Goal: Task Accomplishment & Management: Complete application form

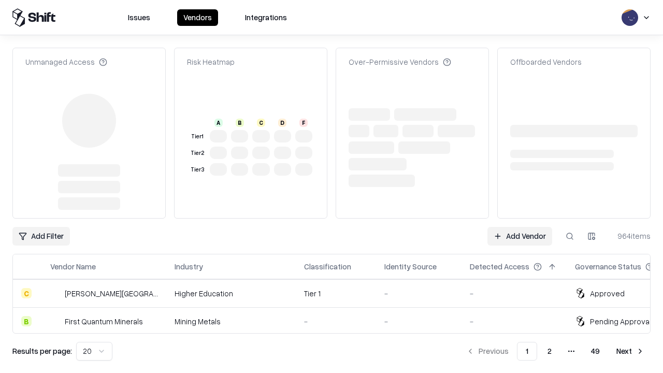
click at [520, 227] on link "Add Vendor" at bounding box center [520, 236] width 65 height 19
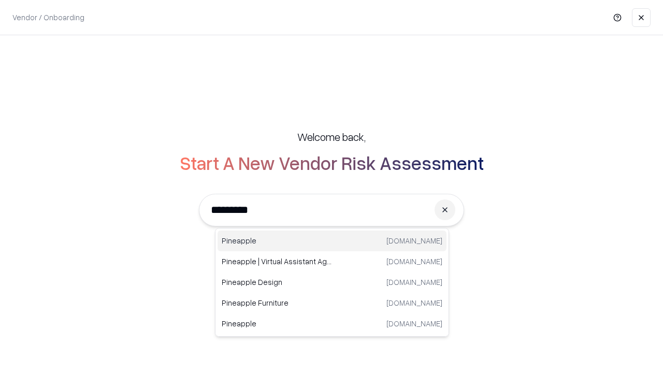
click at [332, 241] on div "Pineapple [DOMAIN_NAME]" at bounding box center [332, 241] width 229 height 21
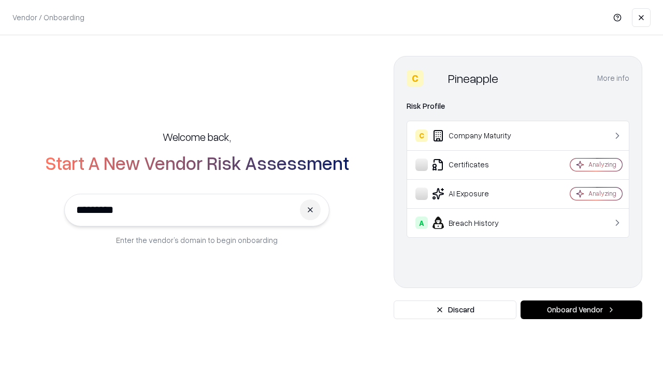
type input "*********"
click at [581, 310] on button "Onboard Vendor" at bounding box center [582, 310] width 122 height 19
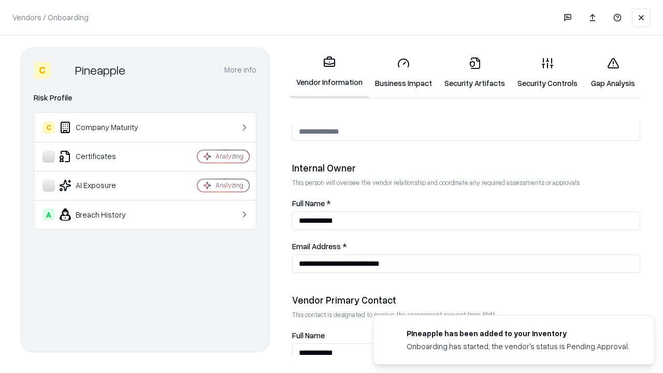
scroll to position [537, 0]
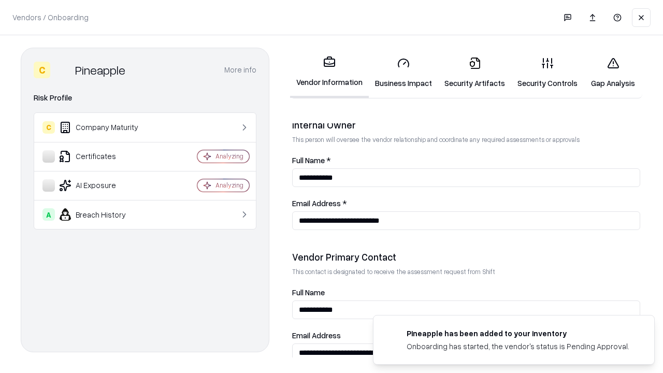
click at [475, 73] on link "Security Artifacts" at bounding box center [474, 73] width 73 height 48
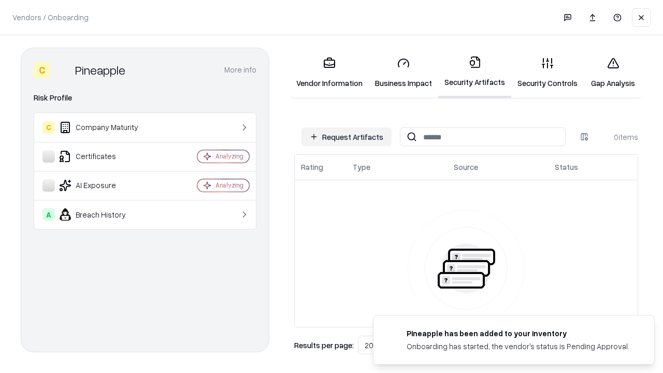
click at [347, 137] on button "Request Artifacts" at bounding box center [347, 136] width 90 height 19
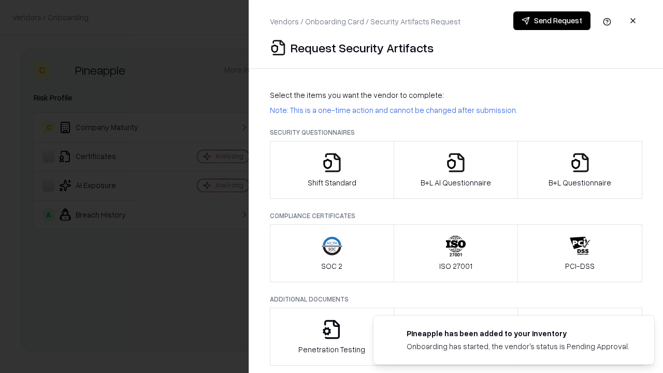
click at [580, 170] on icon "button" at bounding box center [580, 162] width 21 height 21
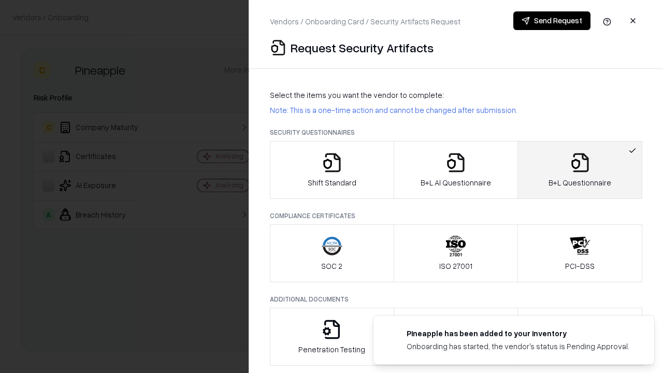
click at [455, 170] on icon "button" at bounding box center [456, 162] width 21 height 21
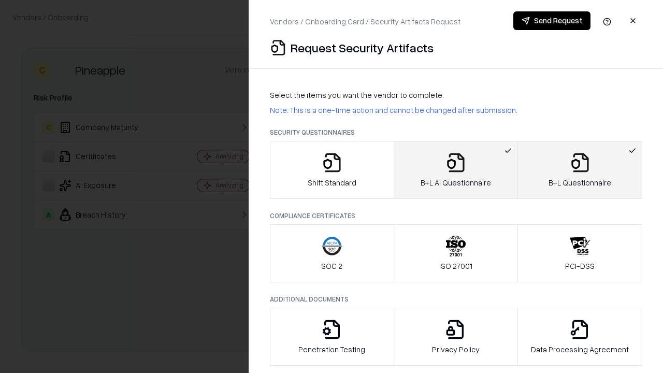
click at [552, 21] on button "Send Request" at bounding box center [552, 20] width 77 height 19
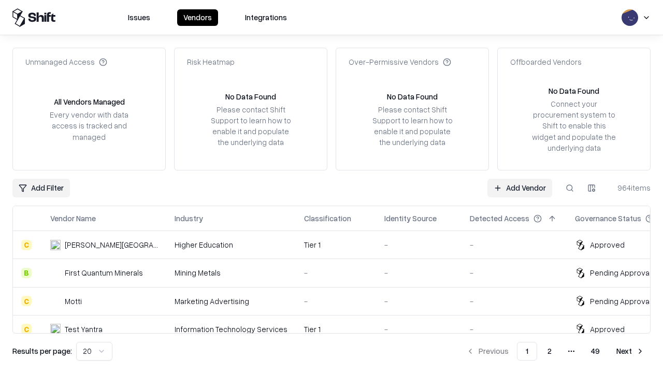
click at [520, 188] on link "Add Vendor" at bounding box center [520, 188] width 65 height 19
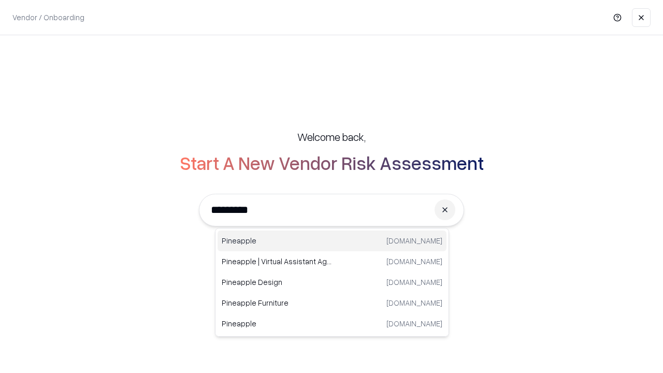
click at [332, 241] on div "Pineapple [DOMAIN_NAME]" at bounding box center [332, 241] width 229 height 21
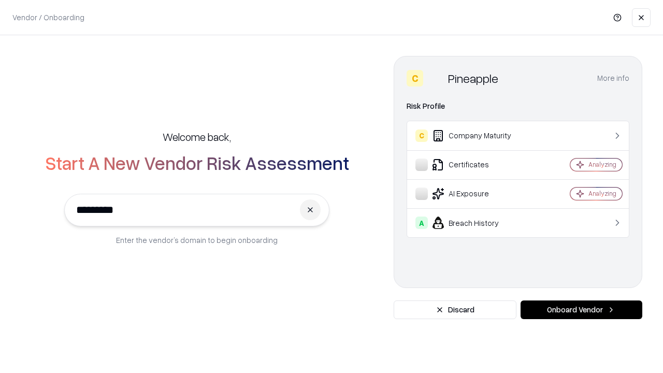
type input "*********"
click at [581, 310] on button "Onboard Vendor" at bounding box center [582, 310] width 122 height 19
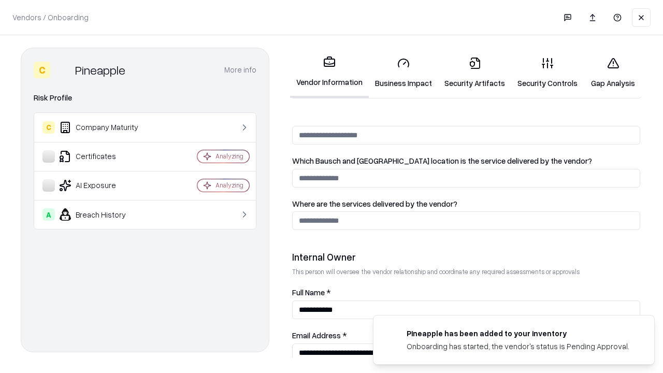
scroll to position [537, 0]
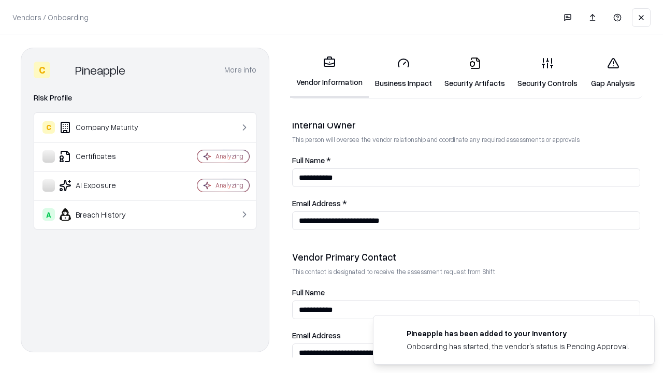
click at [613, 73] on link "Gap Analysis" at bounding box center [613, 73] width 59 height 48
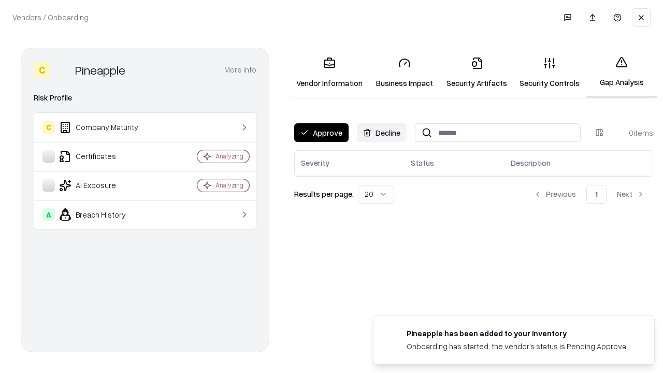
click at [321, 133] on button "Approve" at bounding box center [321, 132] width 54 height 19
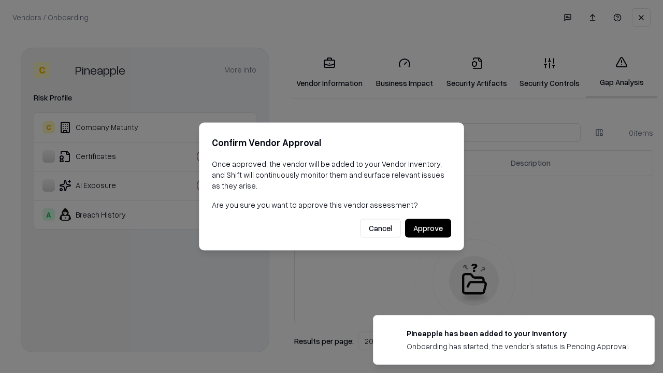
click at [428, 228] on button "Approve" at bounding box center [428, 228] width 46 height 19
